Goal: Check status: Check status

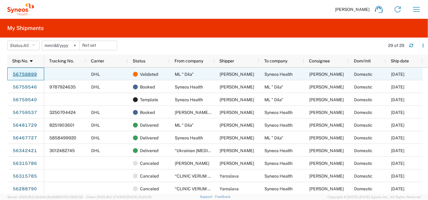
click at [18, 75] on link "56759899" at bounding box center [24, 75] width 25 height 10
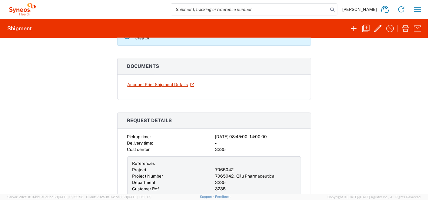
scroll to position [101, 0]
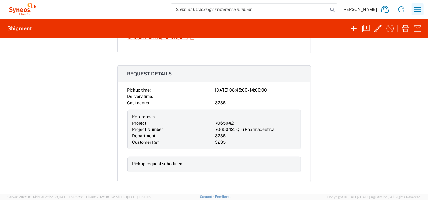
click at [417, 8] on icon "button" at bounding box center [418, 10] width 10 height 10
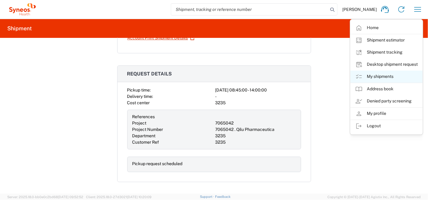
click at [377, 77] on link "My shipments" at bounding box center [386, 77] width 72 height 12
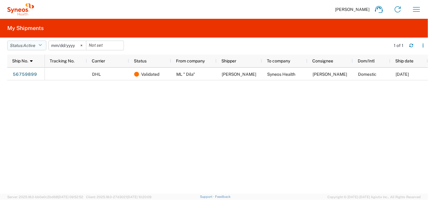
click at [24, 42] on button "Status: Active" at bounding box center [26, 46] width 39 height 10
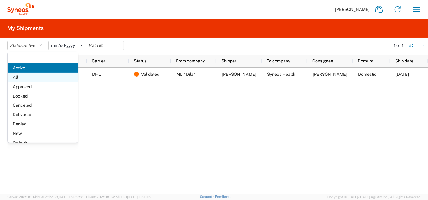
click at [19, 76] on span "All" at bounding box center [43, 77] width 71 height 9
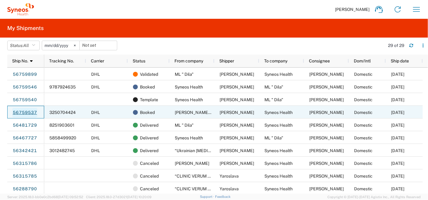
click at [21, 110] on link "56759537" at bounding box center [24, 113] width 25 height 10
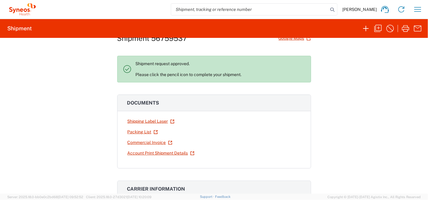
scroll to position [34, 0]
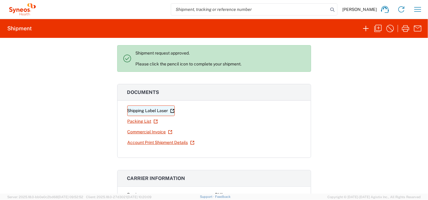
click at [150, 108] on link "Shipping Label Laser" at bounding box center [151, 110] width 48 height 11
click at [415, 12] on icon "button" at bounding box center [418, 10] width 10 height 10
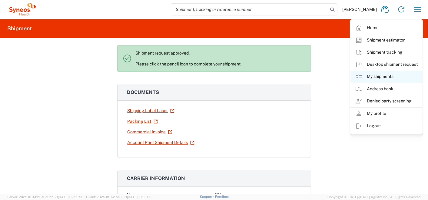
click at [373, 74] on link "My shipments" at bounding box center [386, 77] width 72 height 12
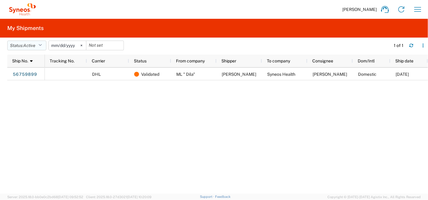
click at [19, 42] on button "Status: Active" at bounding box center [26, 46] width 39 height 10
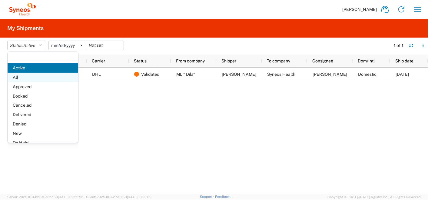
click at [20, 77] on span "All" at bounding box center [43, 77] width 71 height 9
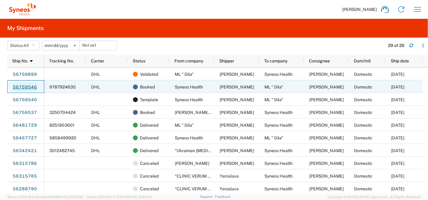
click at [30, 86] on link "56759546" at bounding box center [24, 87] width 25 height 10
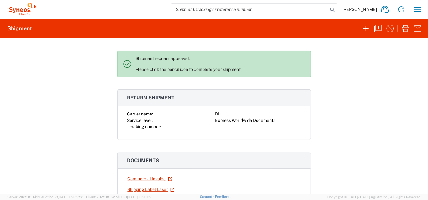
scroll to position [67, 0]
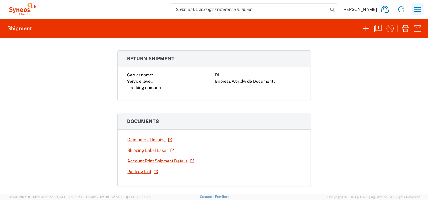
click at [420, 11] on icon "button" at bounding box center [418, 10] width 10 height 10
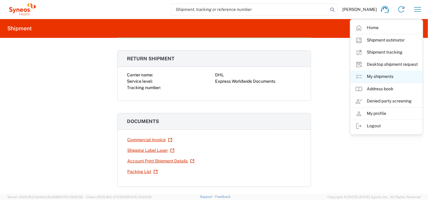
click at [368, 78] on link "My shipments" at bounding box center [386, 77] width 72 height 12
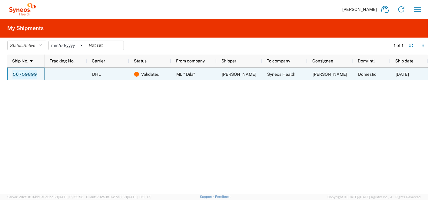
click at [18, 70] on link "56759899" at bounding box center [24, 75] width 25 height 10
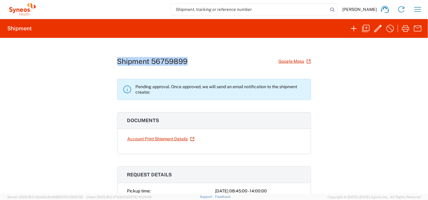
drag, startPoint x: 116, startPoint y: 59, endPoint x: 188, endPoint y: 60, distance: 72.4
click at [188, 60] on div "Shipment 56759899 Google Maps" at bounding box center [214, 61] width 194 height 11
copy h1 "Shipment 56759899"
